Goal: Navigation & Orientation: Find specific page/section

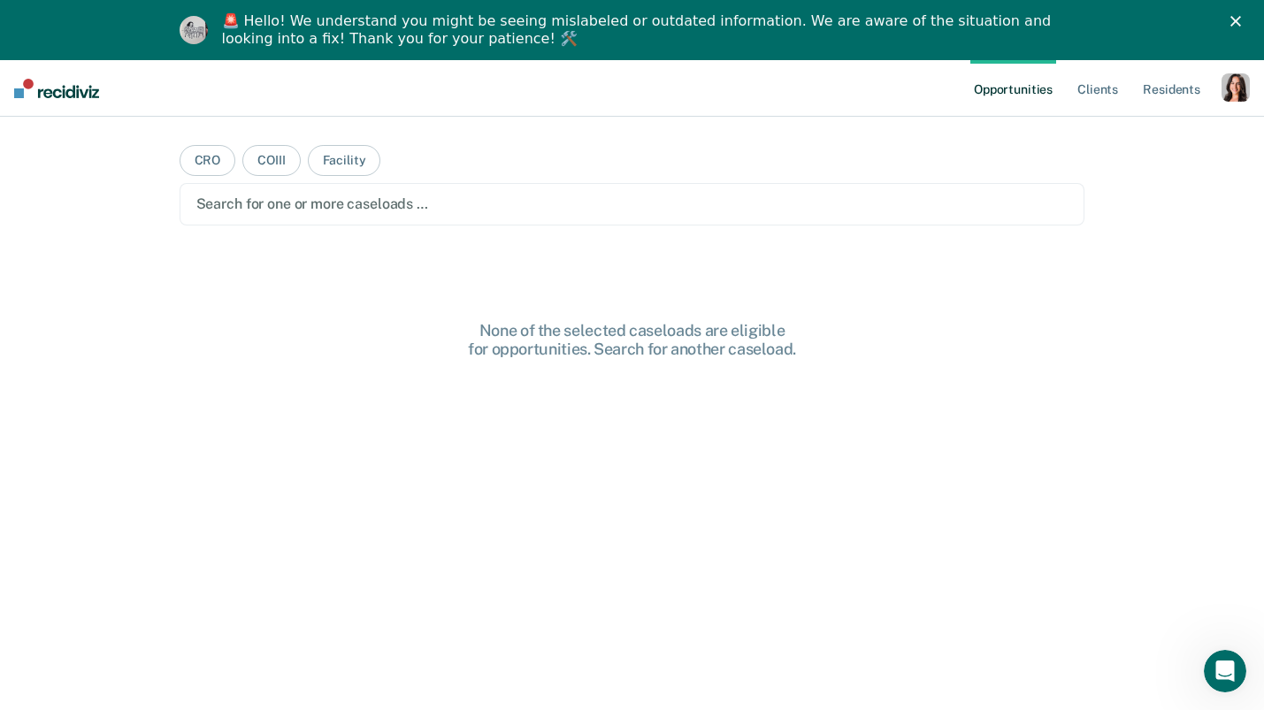
click at [1235, 23] on icon "Close" at bounding box center [1235, 21] width 11 height 11
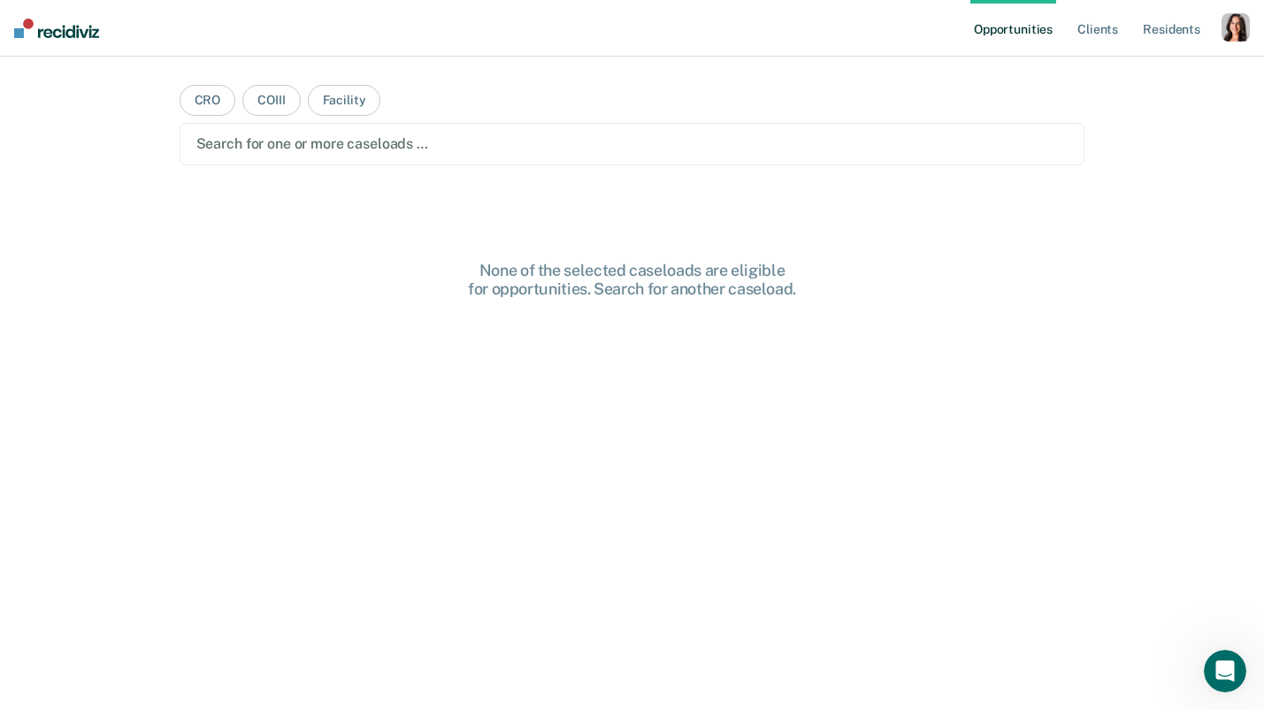
click at [1239, 19] on div "button" at bounding box center [1235, 27] width 28 height 28
click at [569, 116] on main "CRO COIII Facility Search for one or more caseloads … None of the selected case…" at bounding box center [632, 362] width 948 height 611
click at [1235, 40] on div "button" at bounding box center [1235, 27] width 28 height 28
click at [1152, 73] on link "Profile" at bounding box center [1164, 72] width 142 height 15
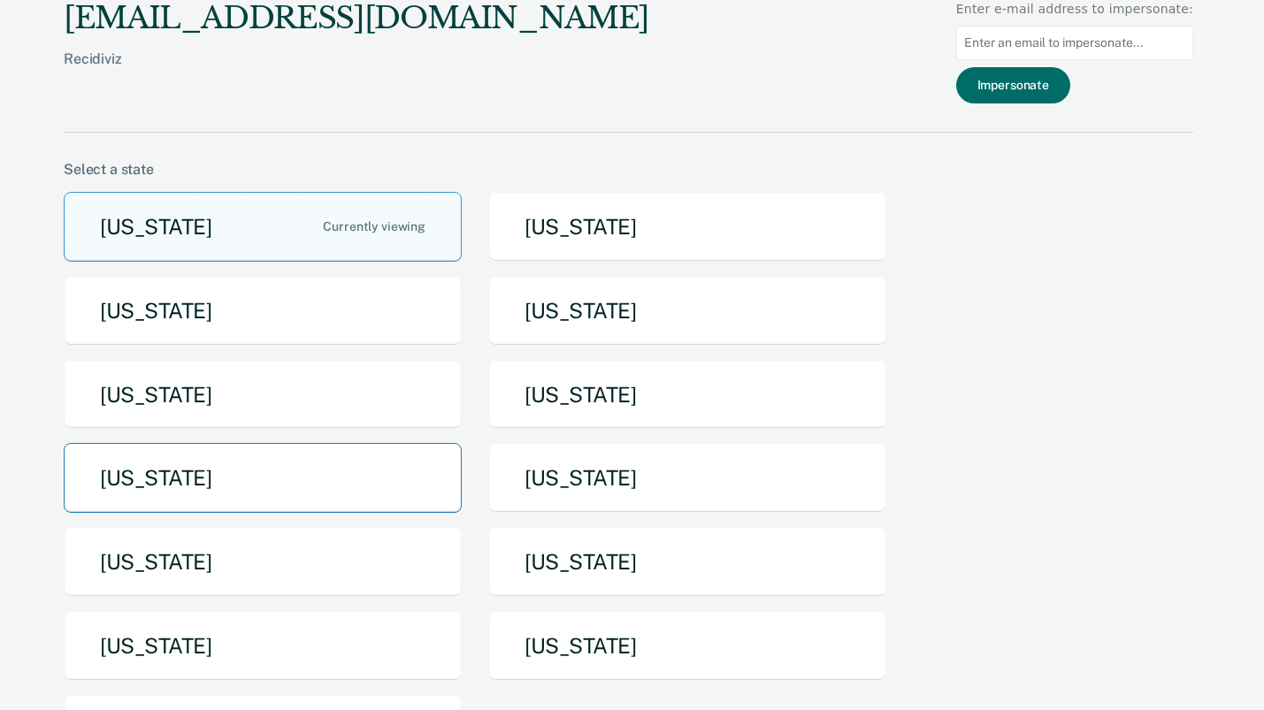
click at [179, 490] on button "Missouri" at bounding box center [263, 478] width 398 height 70
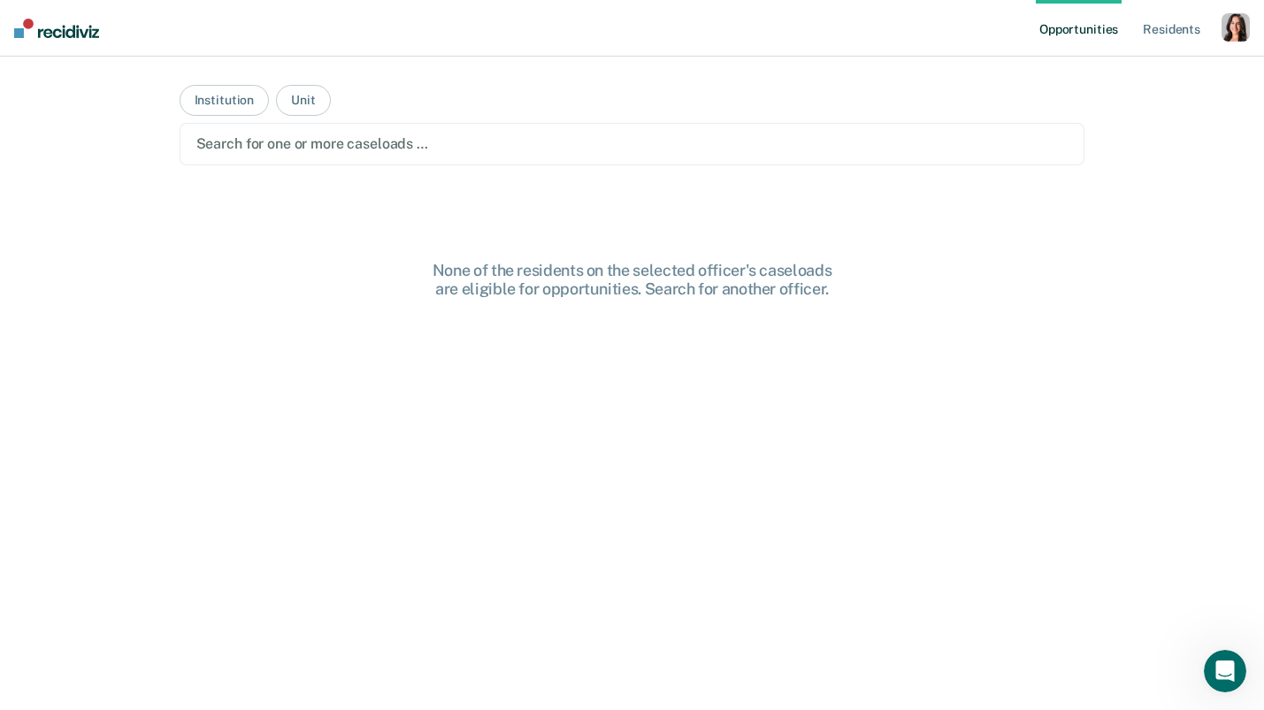
click at [459, 138] on div at bounding box center [632, 144] width 872 height 20
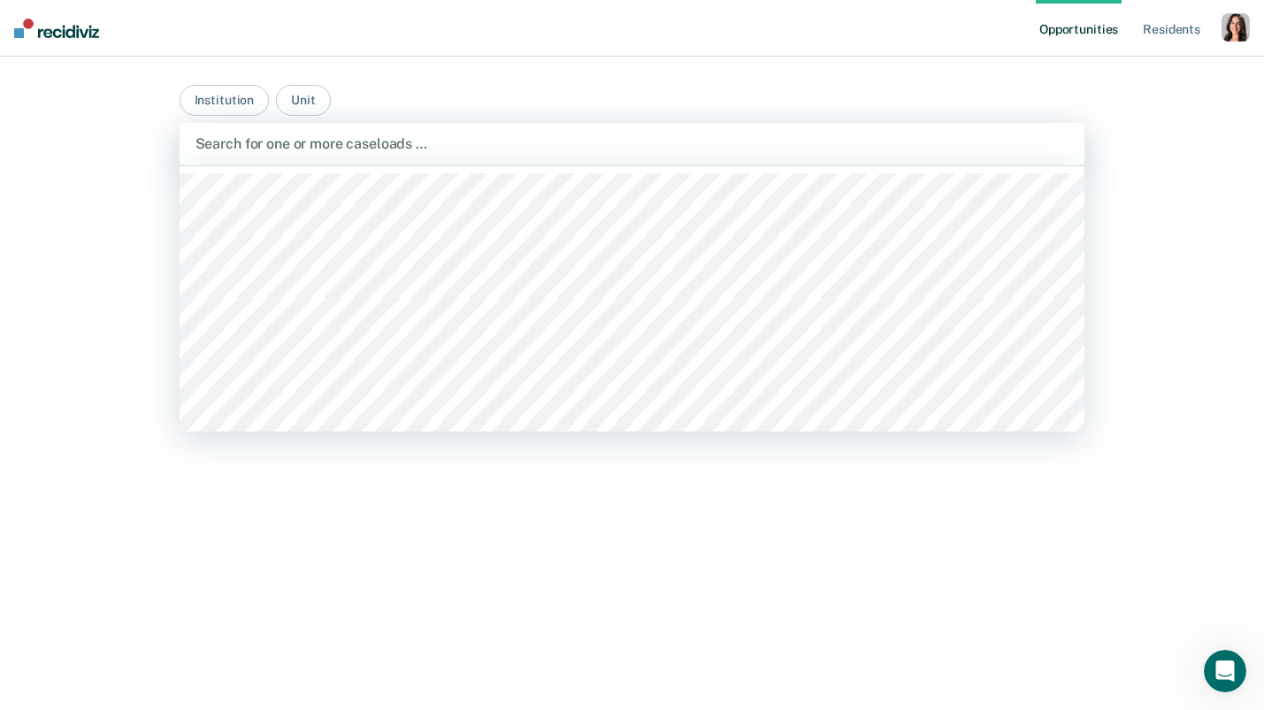
click at [1008, 94] on main "Institution Unit Algoa Correctional Center, 1 of 553. 553 results available. Us…" at bounding box center [632, 362] width 948 height 611
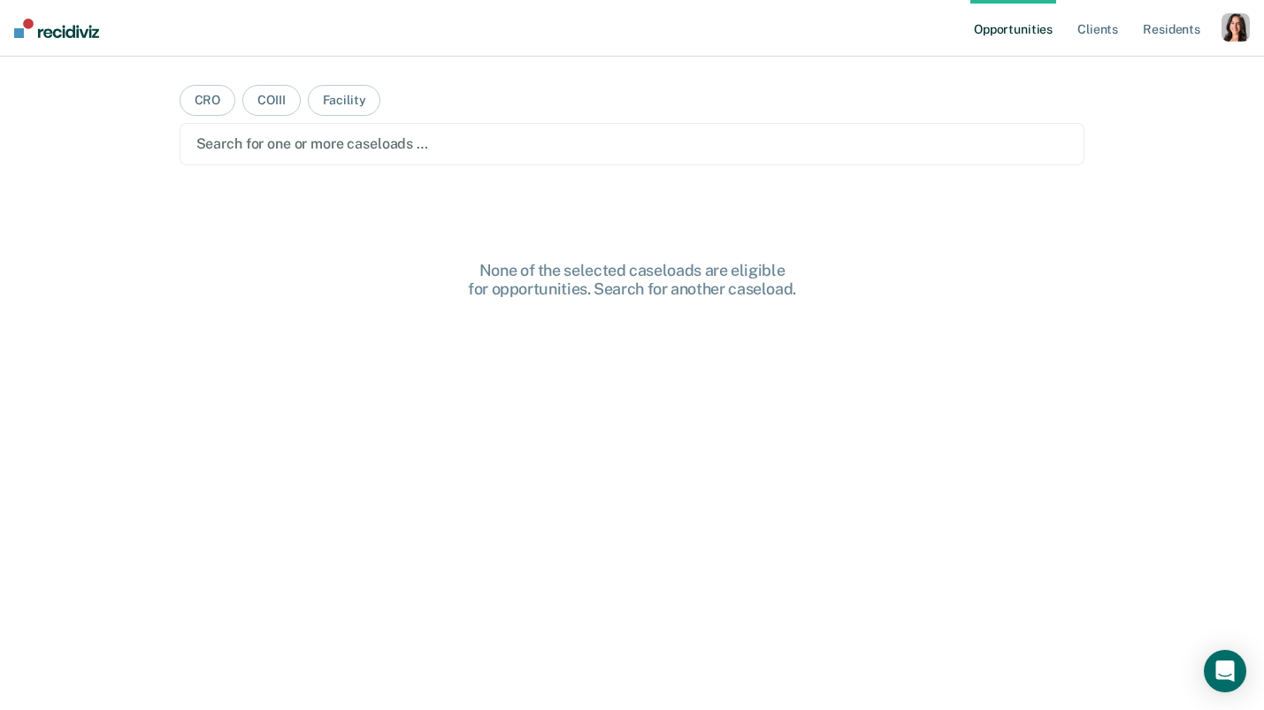
click at [1224, 25] on div "button" at bounding box center [1235, 27] width 28 height 28
click at [1107, 73] on link "Profile" at bounding box center [1164, 72] width 142 height 15
